Goal: Navigation & Orientation: Find specific page/section

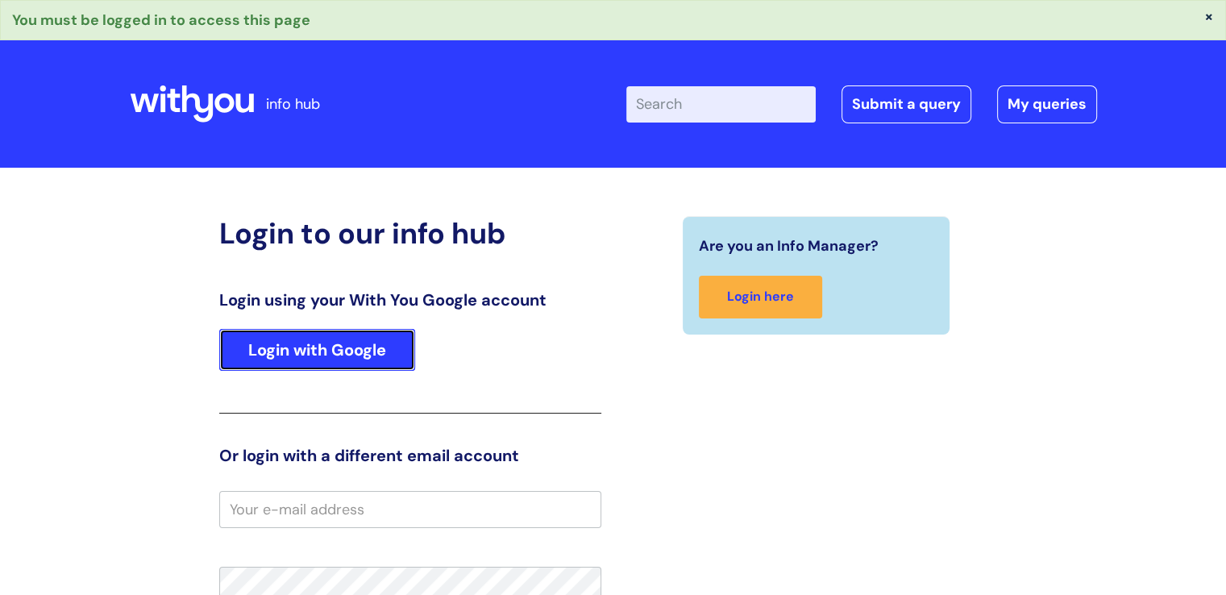
click at [359, 346] on link "Login with Google" at bounding box center [317, 350] width 196 height 42
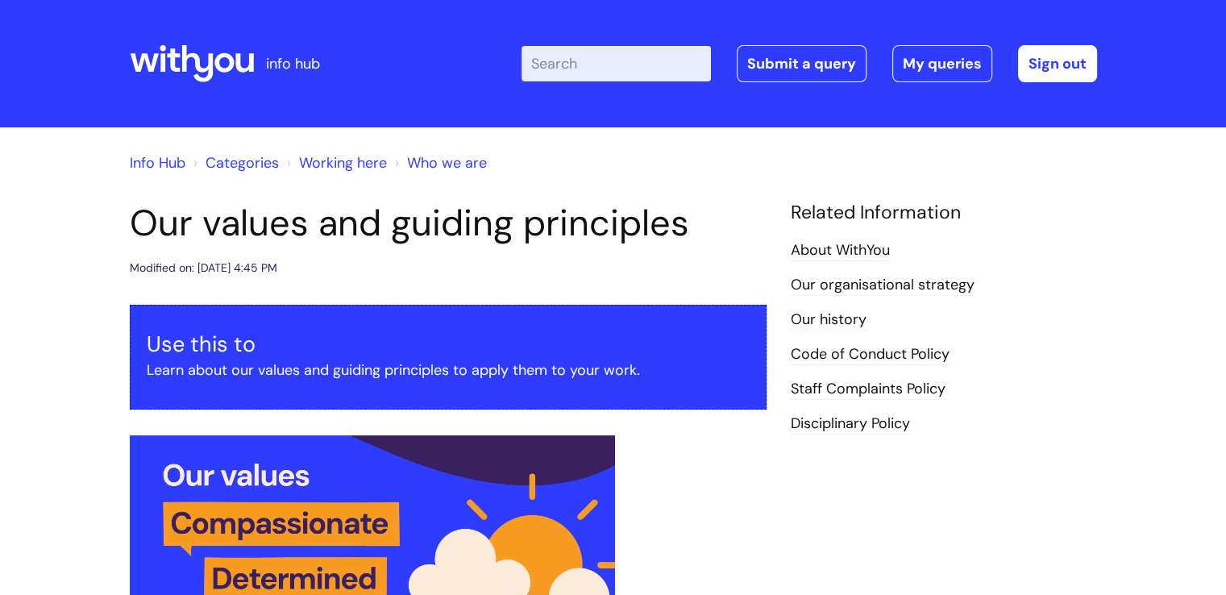
click at [153, 162] on link "Info Hub" at bounding box center [158, 162] width 56 height 19
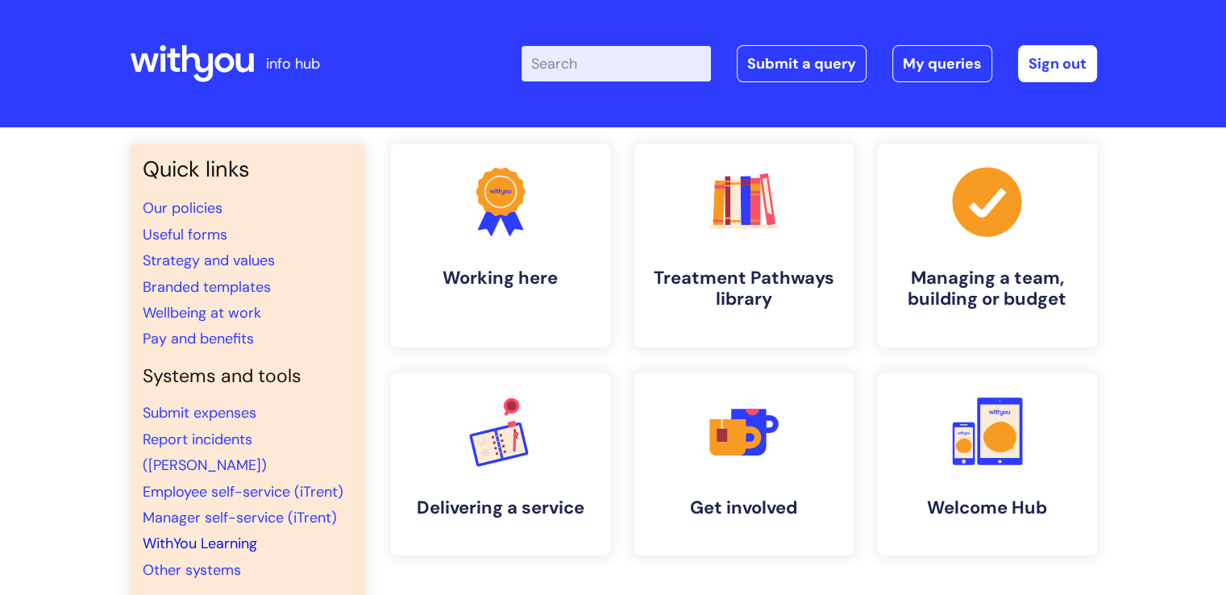
click at [221, 533] on link "WithYou Learning" at bounding box center [200, 542] width 114 height 19
